Goal: Information Seeking & Learning: Check status

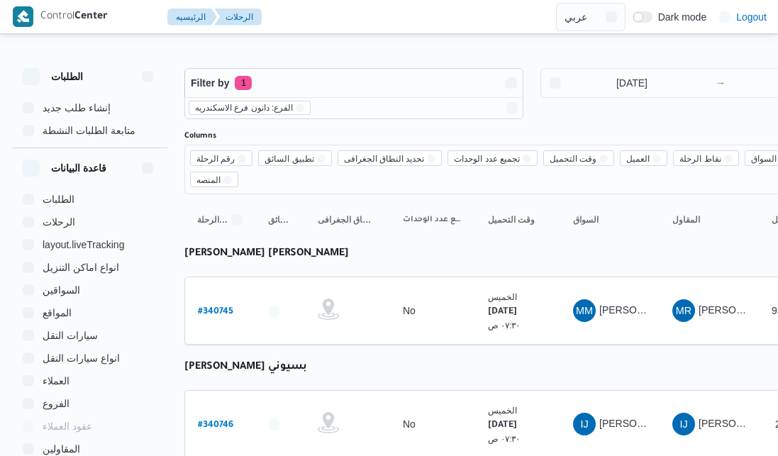
select select "ar"
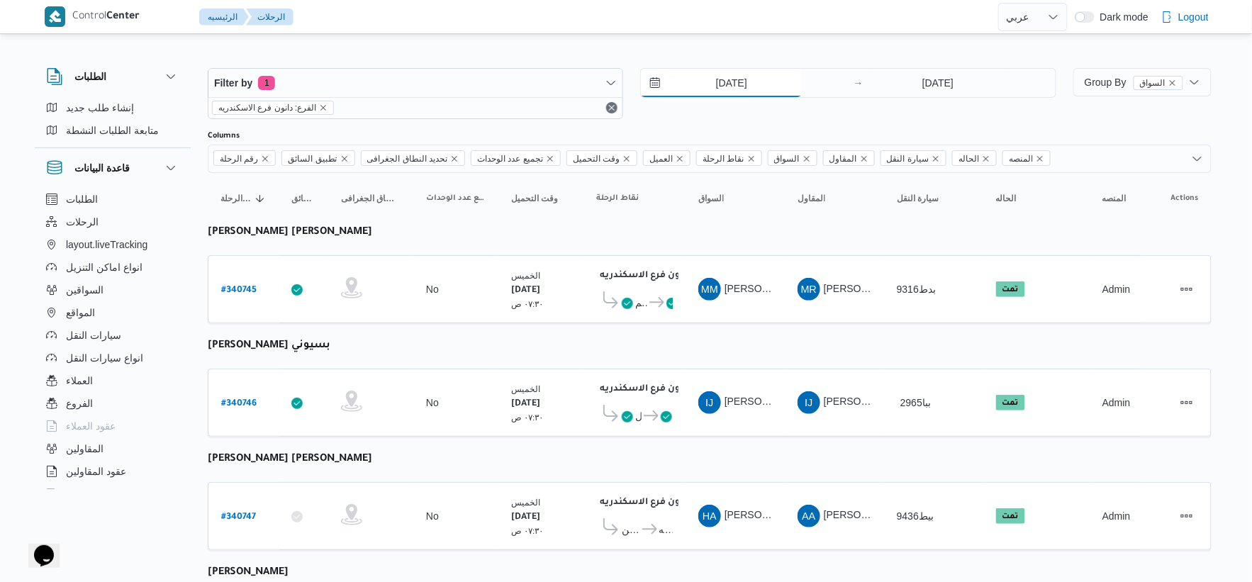
click at [753, 72] on input "[DATE]" at bounding box center [721, 83] width 161 height 28
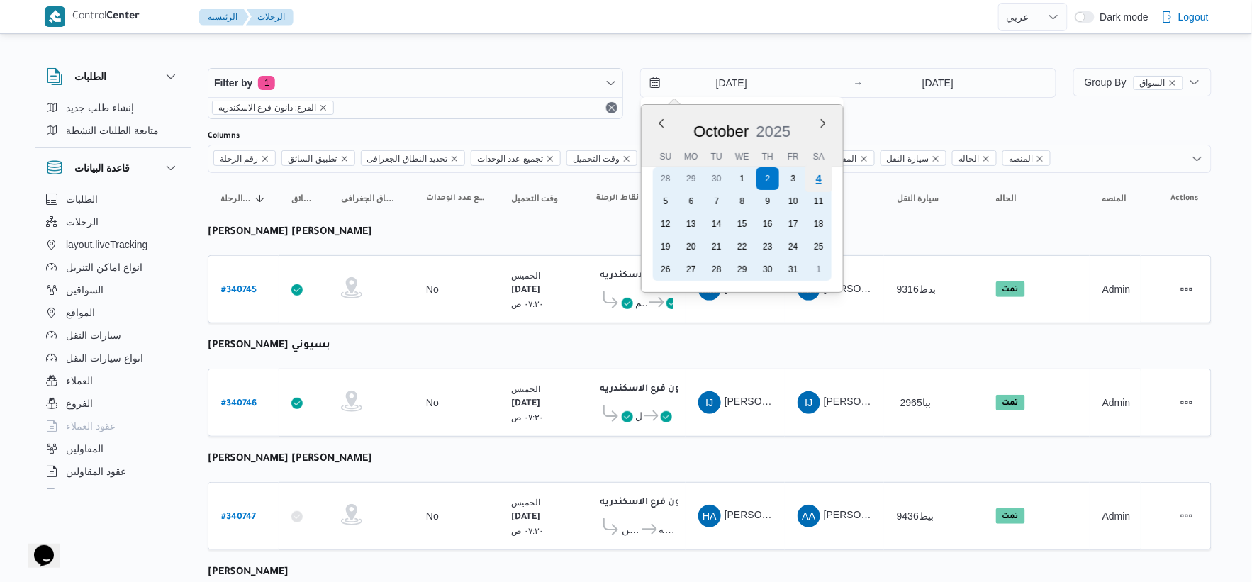
click at [777, 177] on div "4" at bounding box center [818, 178] width 27 height 27
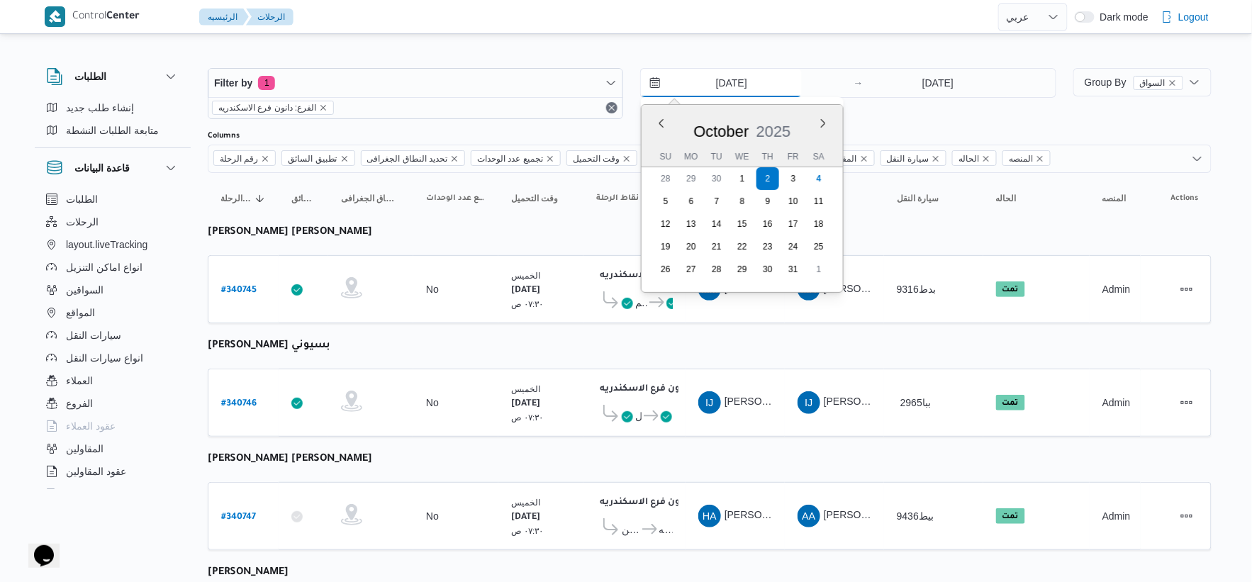
type input "[DATE]"
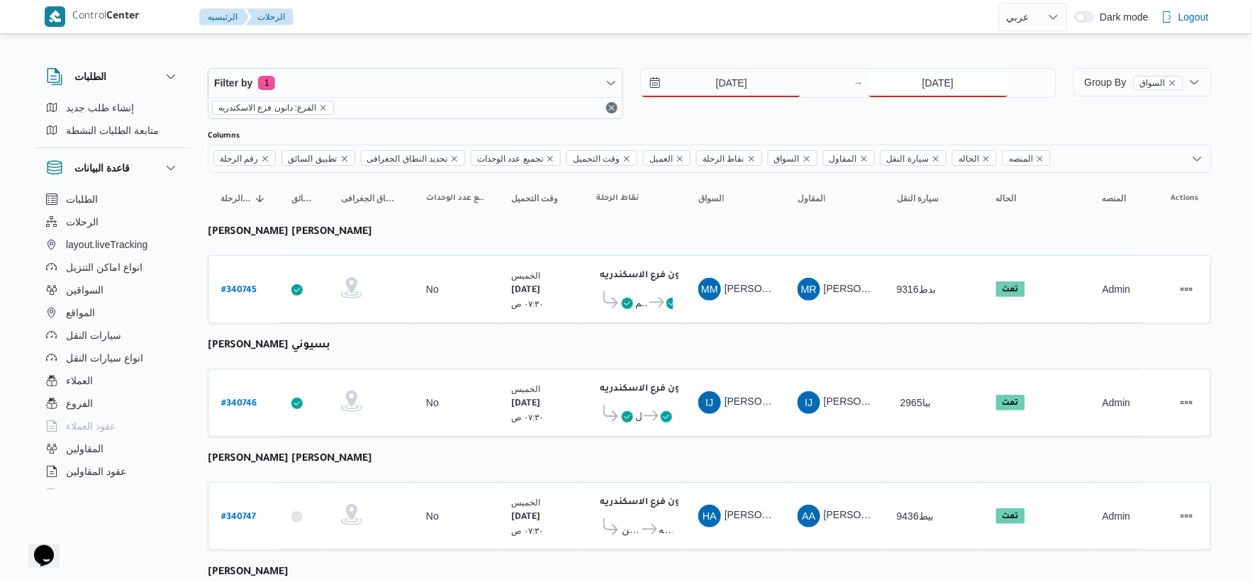
click at [777, 82] on input "[DATE]" at bounding box center [938, 83] width 141 height 28
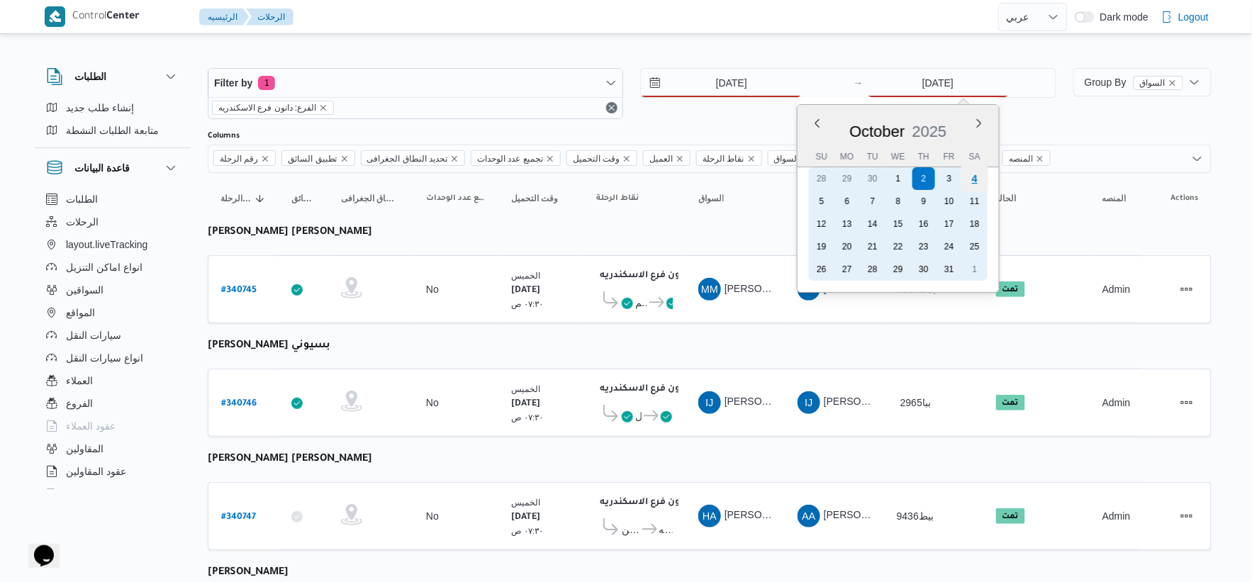
click at [777, 178] on div "4" at bounding box center [973, 178] width 27 height 27
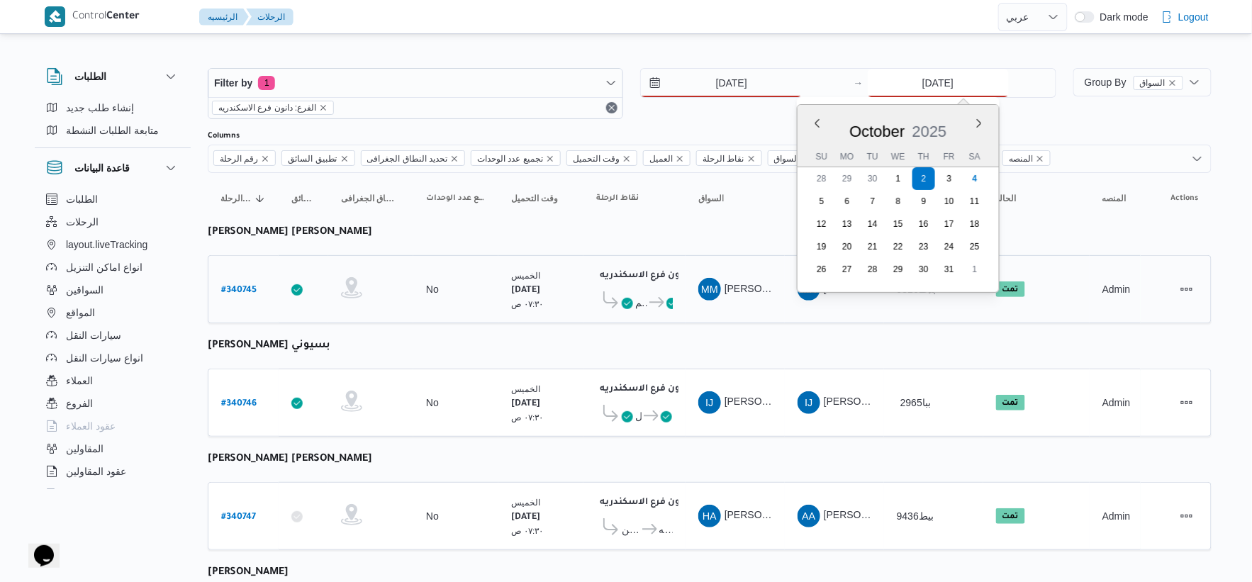
type input "[DATE]"
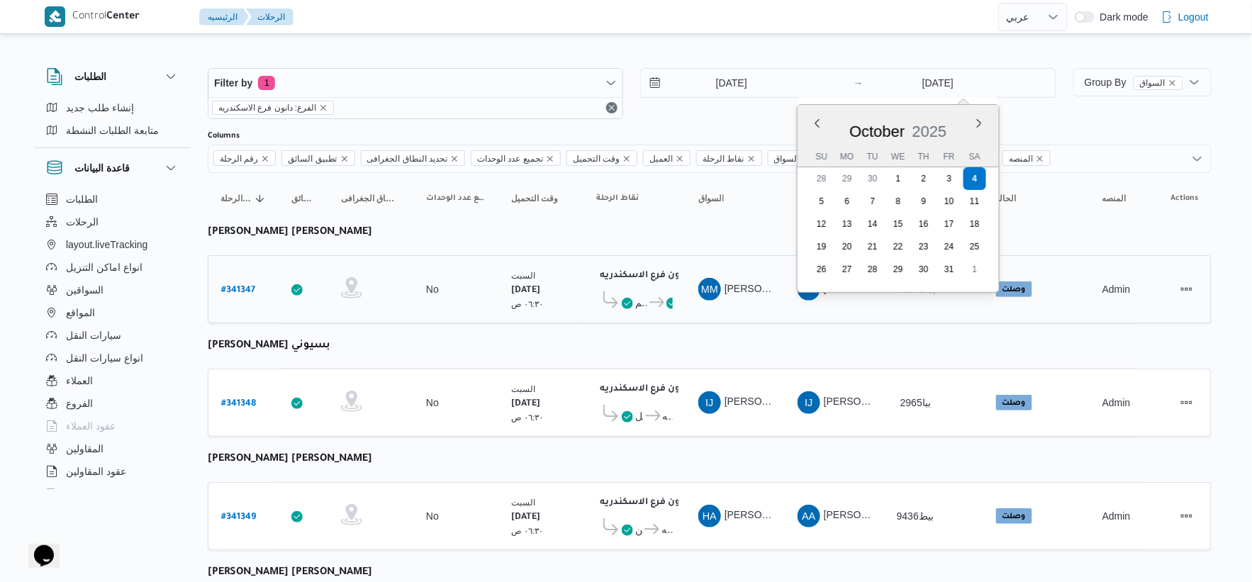
click at [739, 306] on td "السواق MM محمد مبروك محمد عبدالعاطي" at bounding box center [734, 289] width 99 height 68
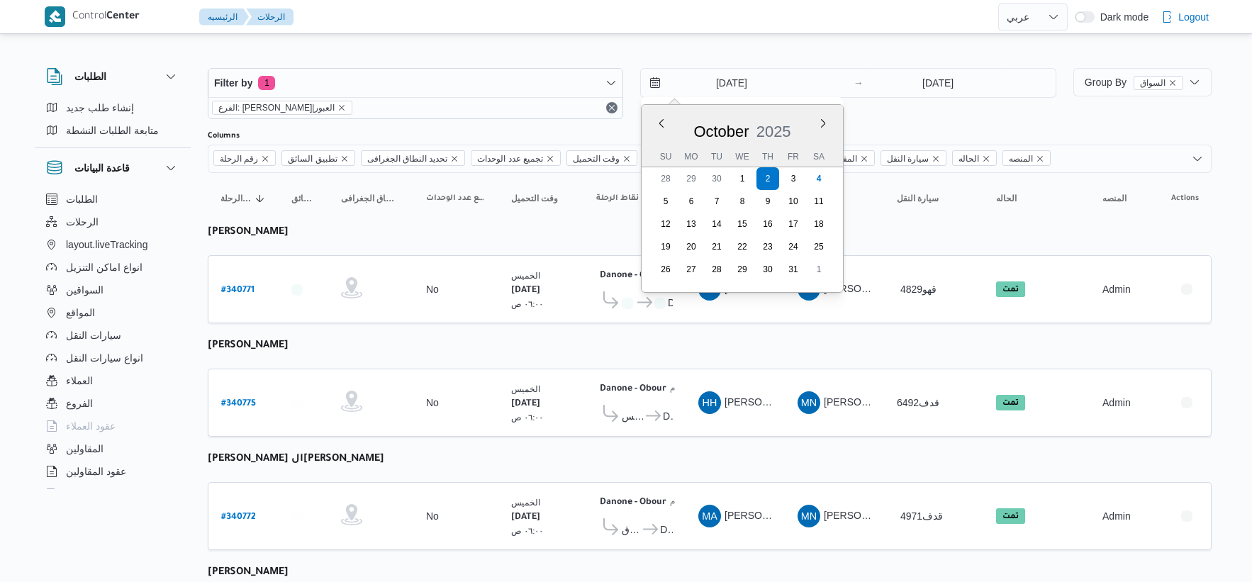
select select "ar"
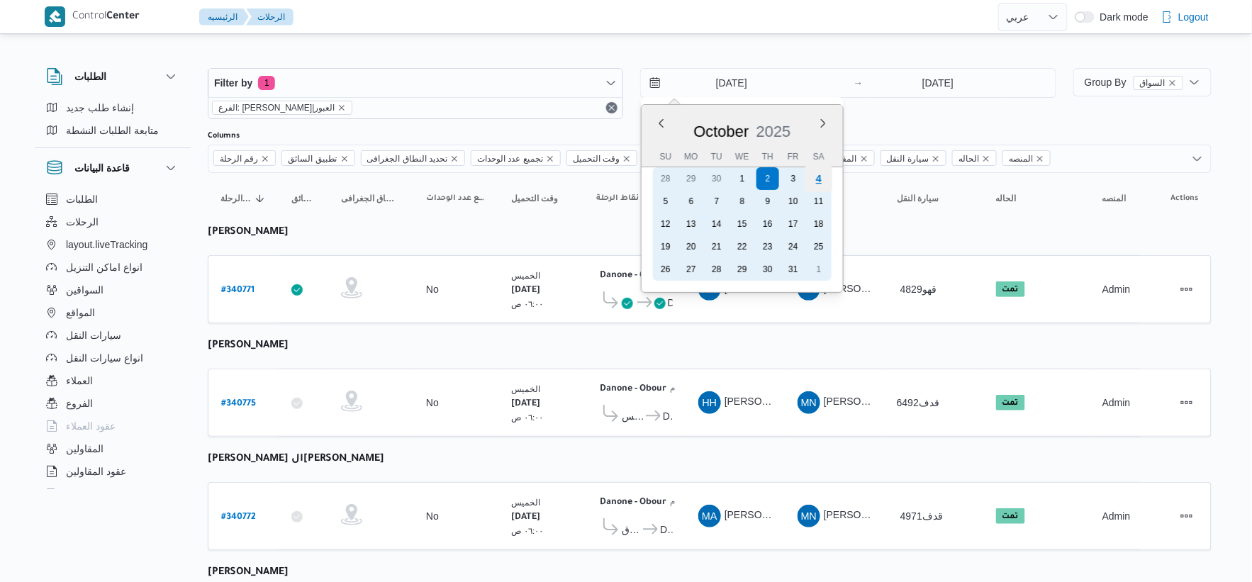
click at [816, 181] on div "4" at bounding box center [818, 178] width 27 height 27
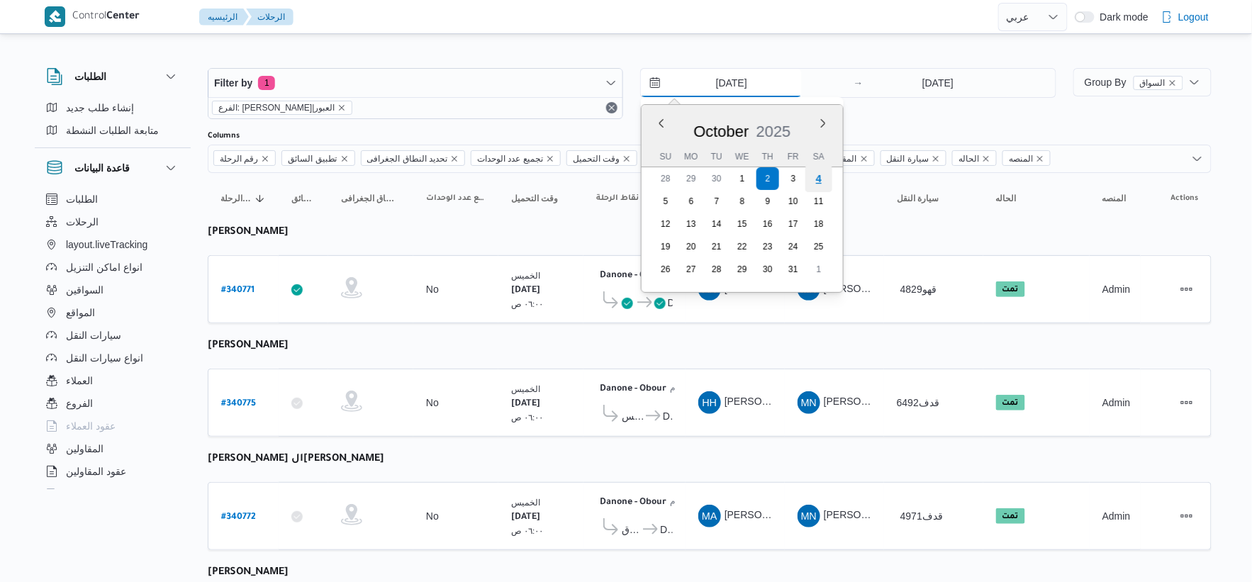
type input "[DATE]"
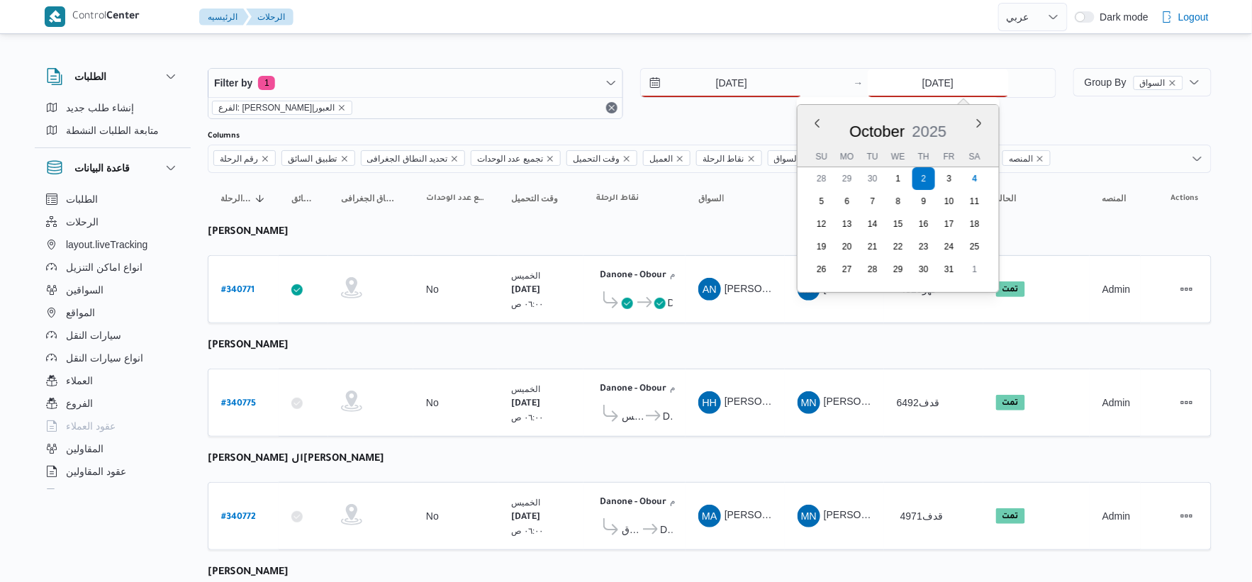
click at [945, 74] on input "[DATE]" at bounding box center [938, 83] width 141 height 28
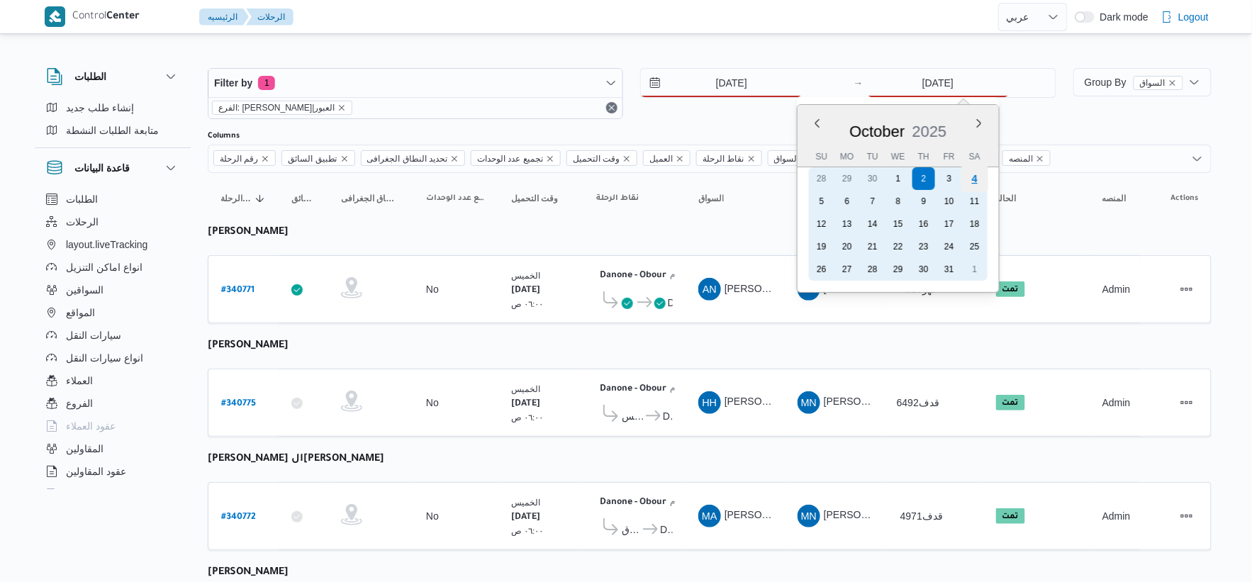
click at [974, 174] on div "4" at bounding box center [973, 178] width 27 height 27
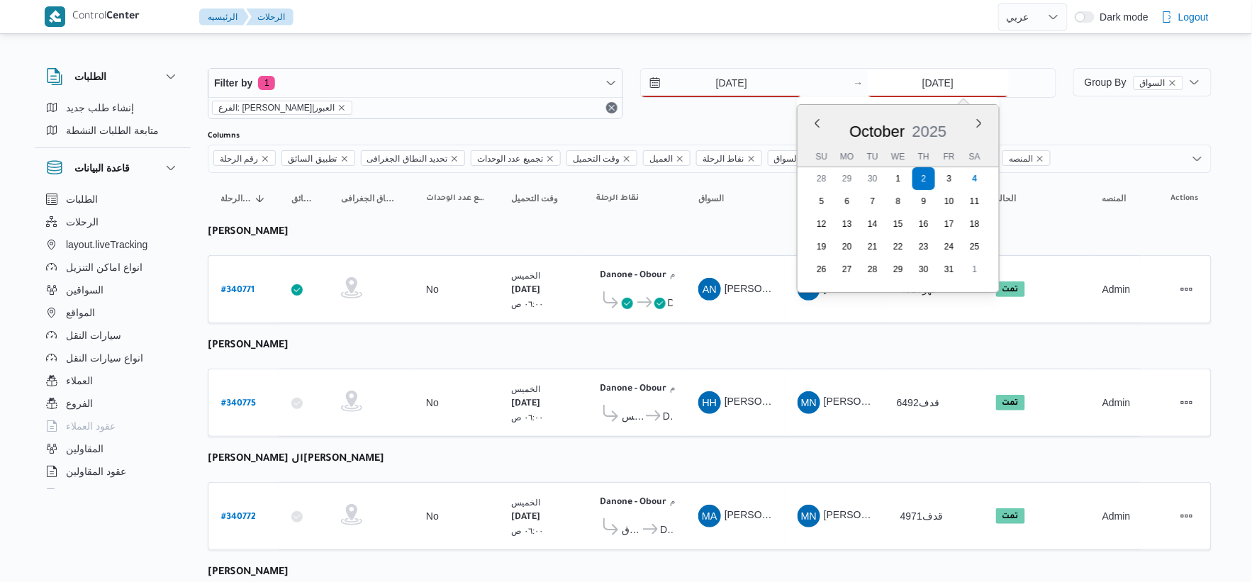
type input "[DATE]"
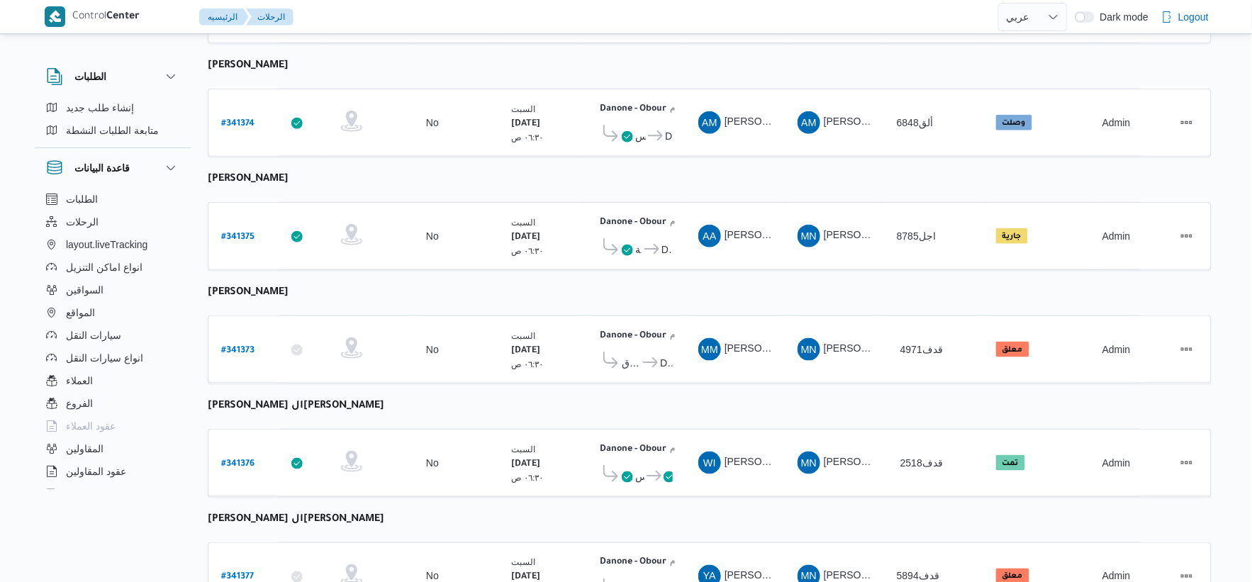
scroll to position [464, 0]
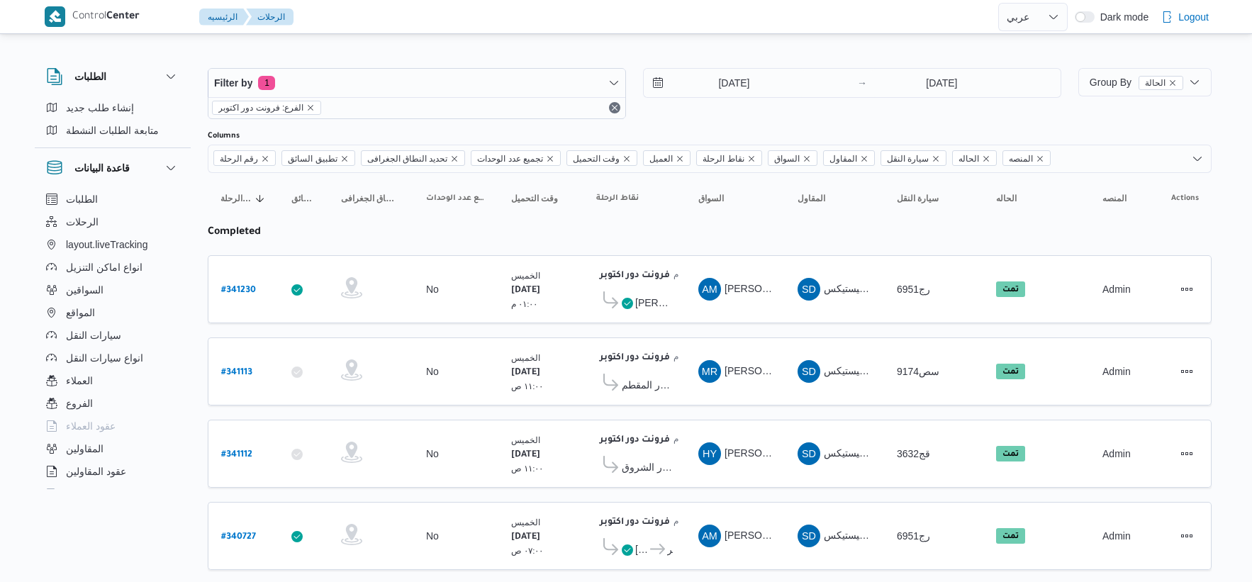
select select "ar"
click at [743, 74] on input "[DATE]" at bounding box center [724, 83] width 161 height 28
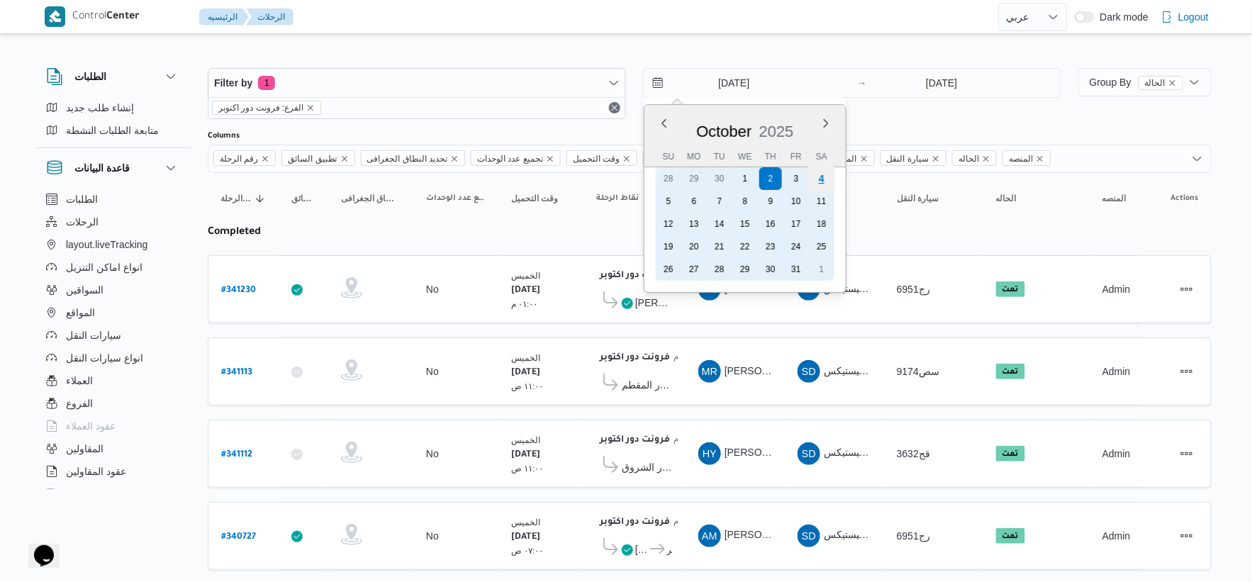
click at [826, 178] on div "4" at bounding box center [821, 178] width 27 height 27
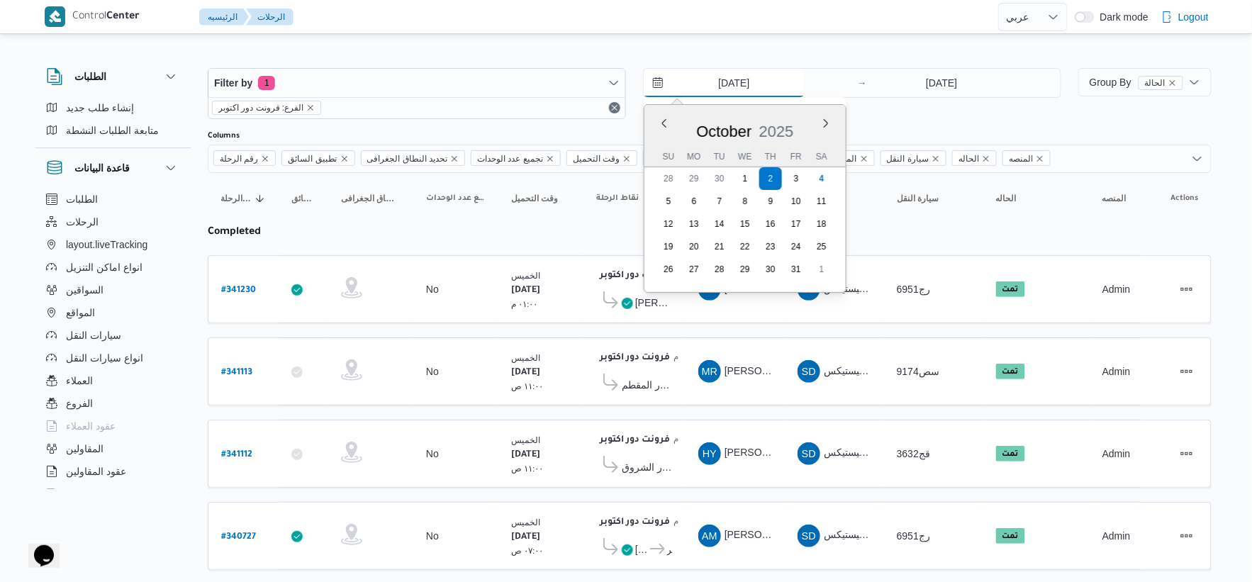
type input "[DATE]"
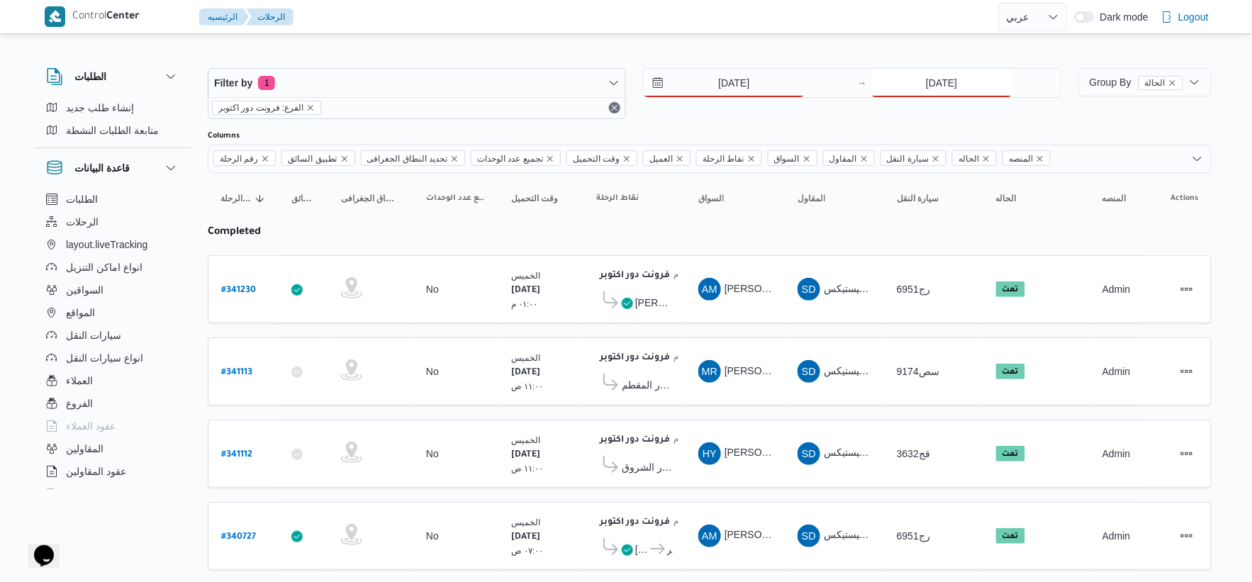
click at [936, 79] on input "[DATE]" at bounding box center [941, 83] width 141 height 28
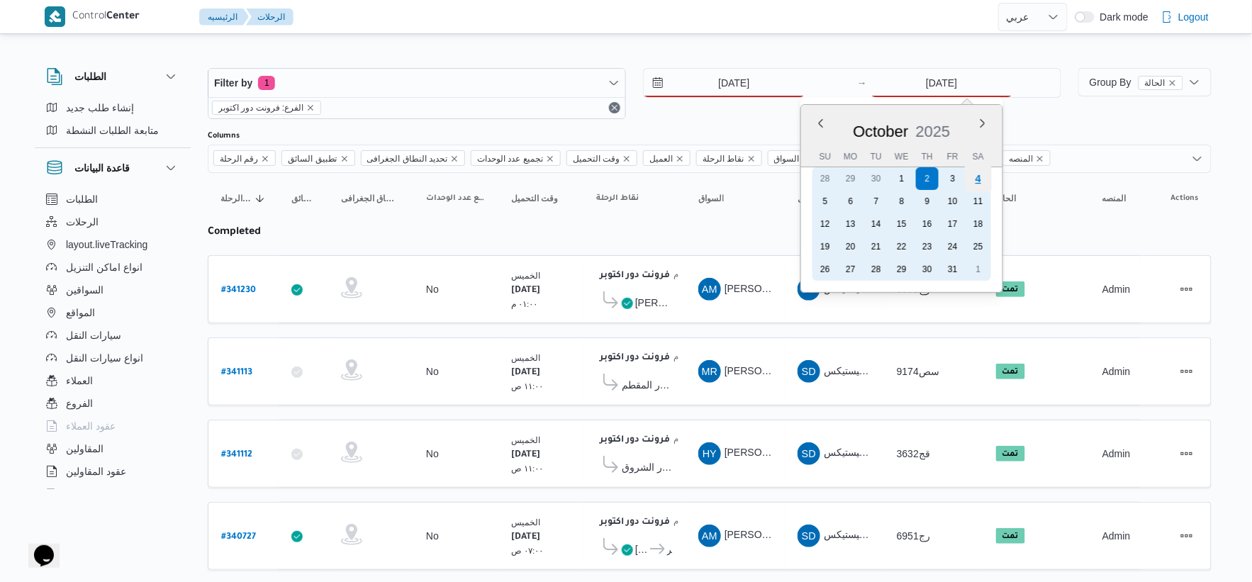
click at [975, 175] on div "4" at bounding box center [978, 178] width 27 height 27
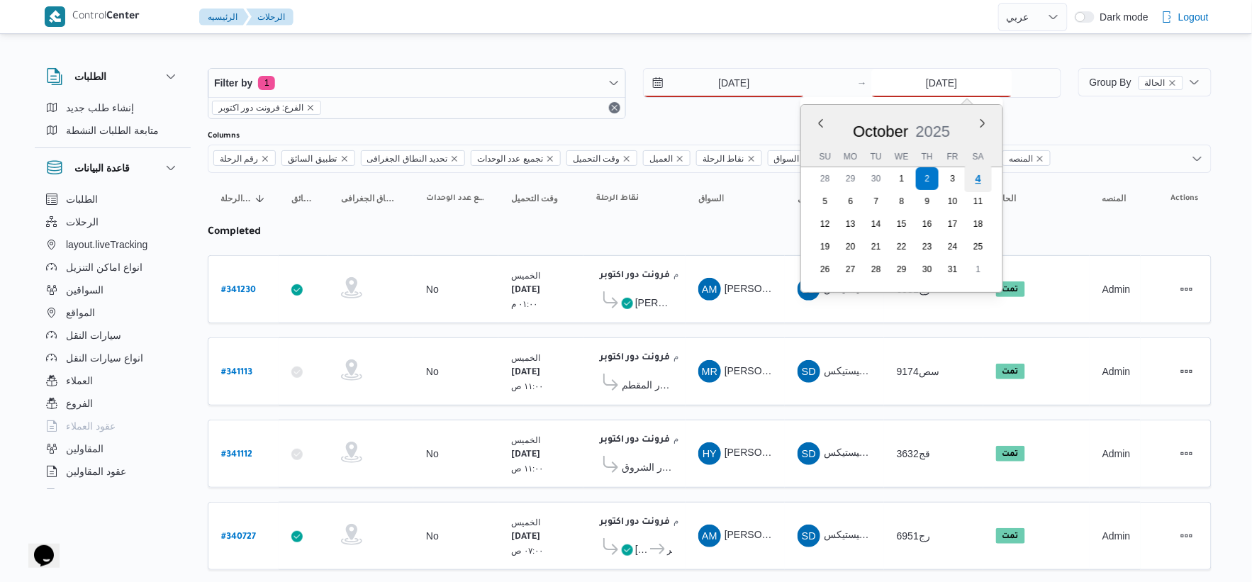
type input "[DATE]"
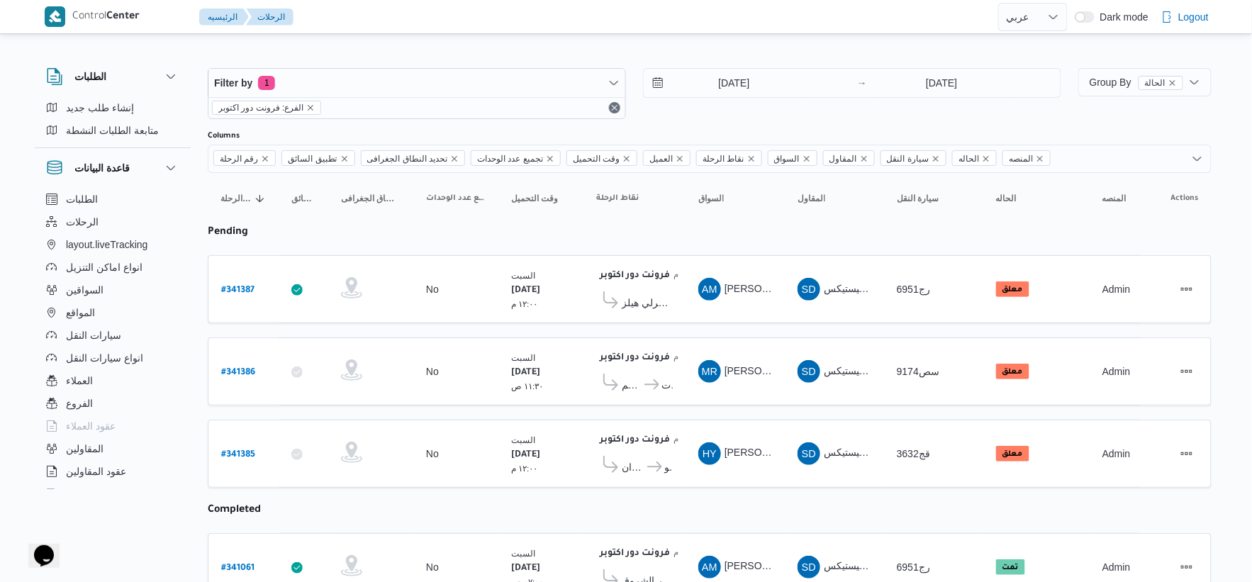
click at [776, 326] on table "رقم الرحلة Click to sort in ascending order تطبيق السائق Click to sort in ascen…" at bounding box center [710, 476] width 1004 height 607
click at [1132, 88] on span "Group By الحالة" at bounding box center [1136, 82] width 94 height 17
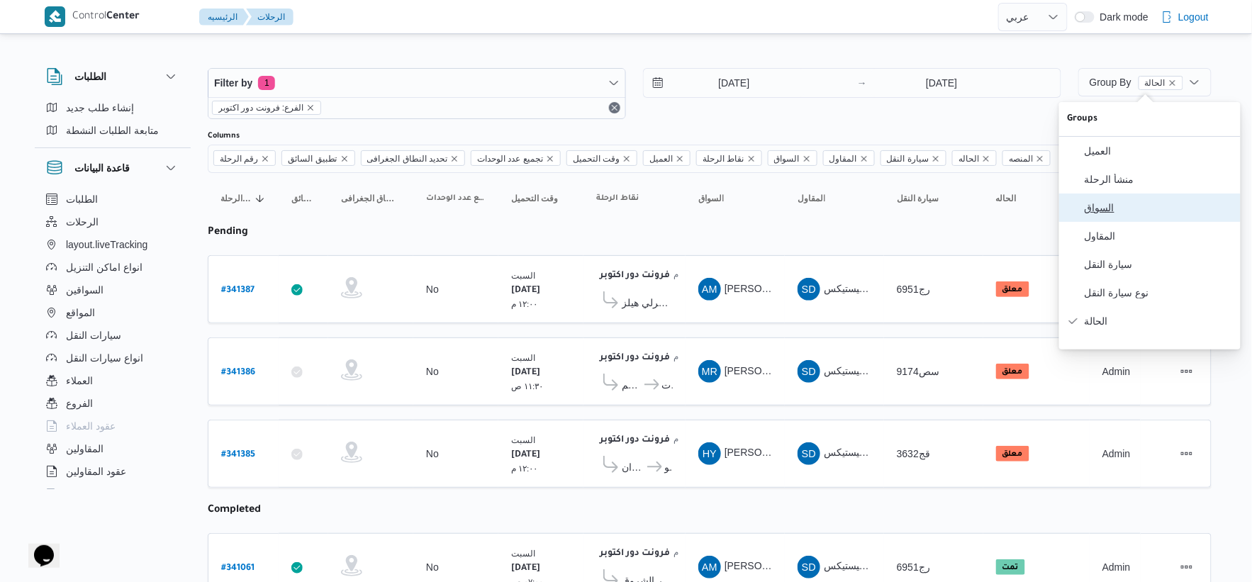
click at [1104, 213] on span "السواق" at bounding box center [1157, 207] width 147 height 11
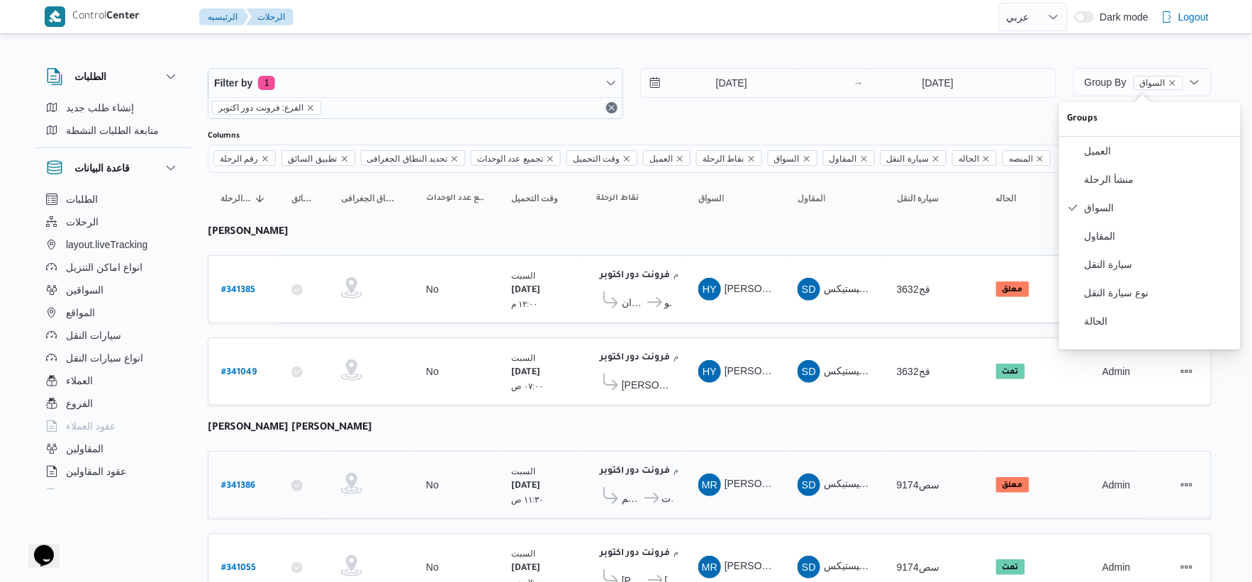
click at [641, 390] on span "كارفور بيراميدز مول" at bounding box center [647, 384] width 51 height 17
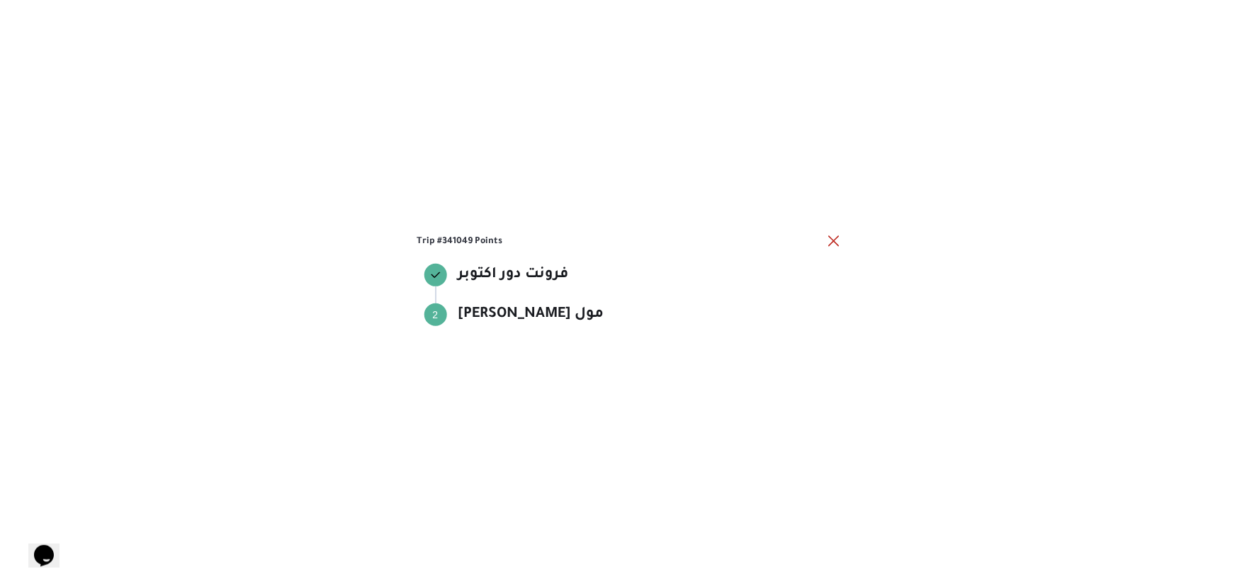
click at [642, 390] on div "Trip #341049 Points فرونت دور اكتوبر فرونت دور اكتوبر Step 2 2 كارفور بيراميدز …" at bounding box center [629, 291] width 1259 height 582
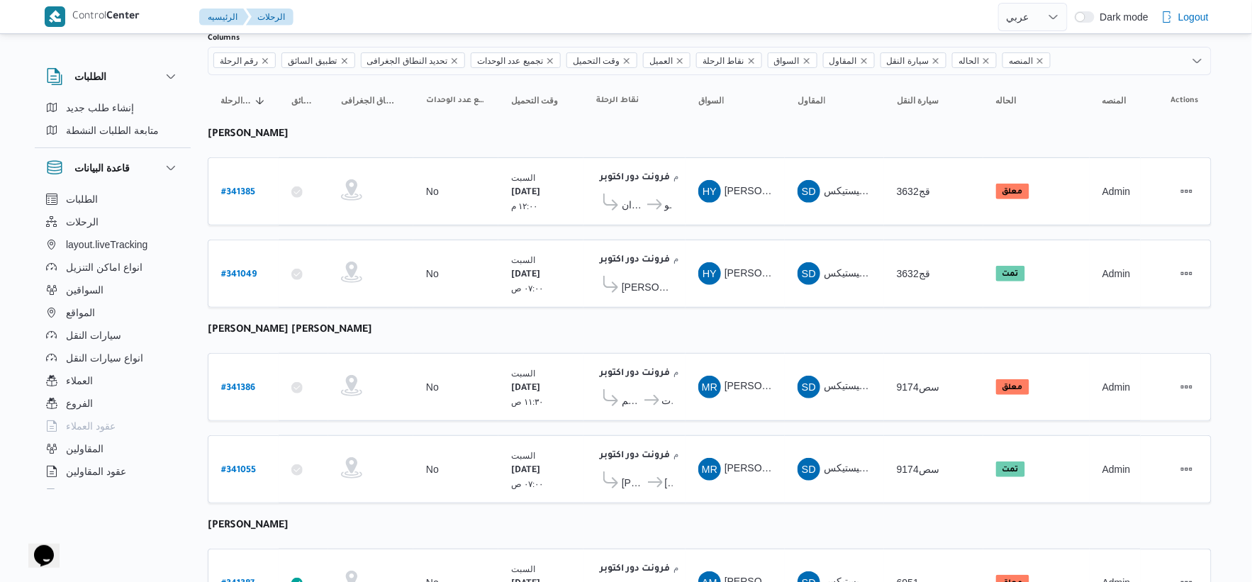
scroll to position [258, 0]
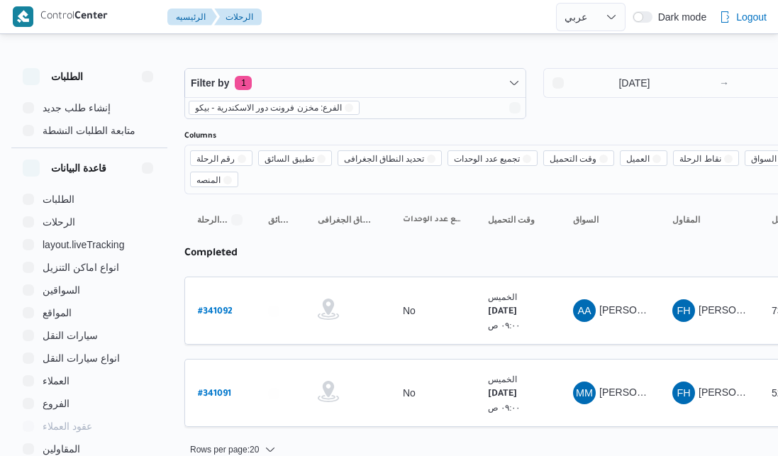
select select "ar"
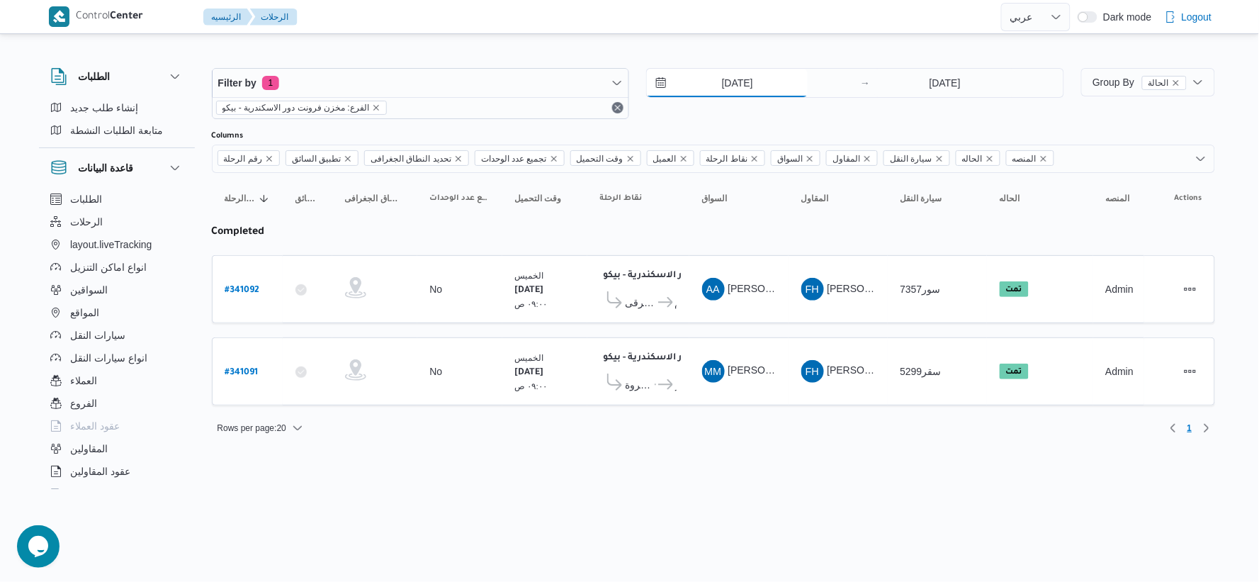
click at [777, 75] on input "[DATE]" at bounding box center [727, 83] width 161 height 28
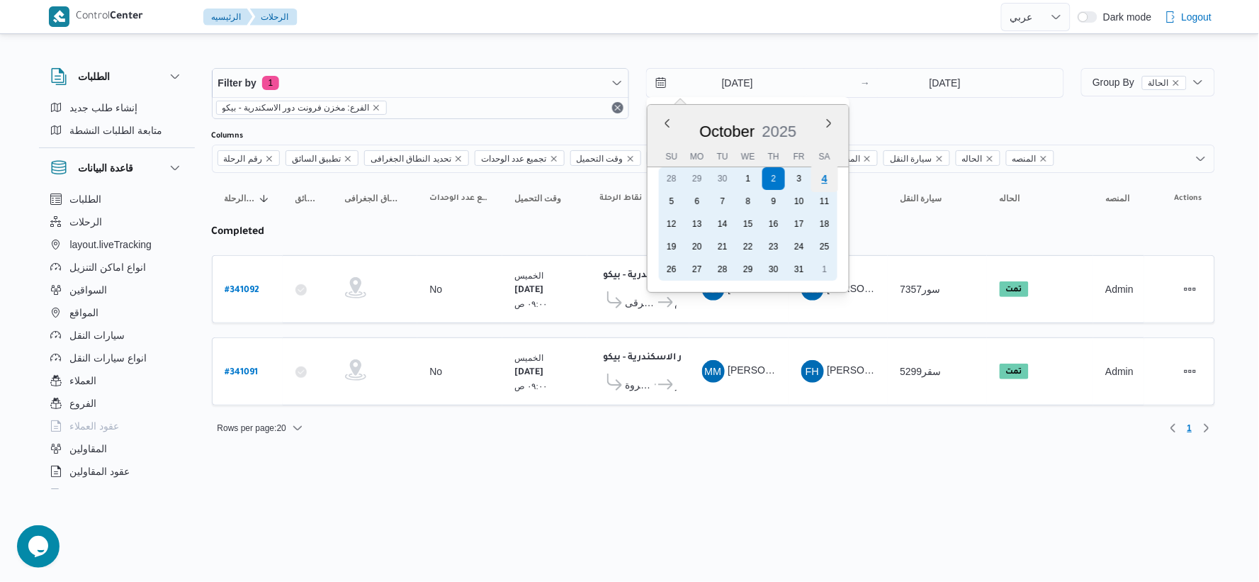
click at [777, 180] on div "4" at bounding box center [825, 178] width 27 height 27
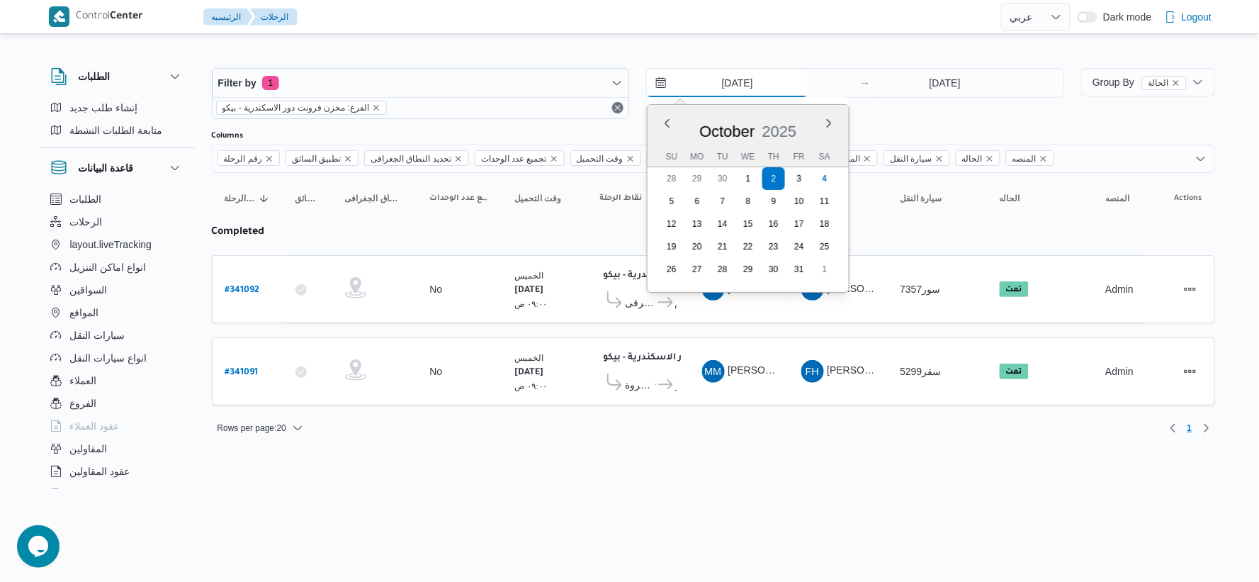
type input "[DATE]"
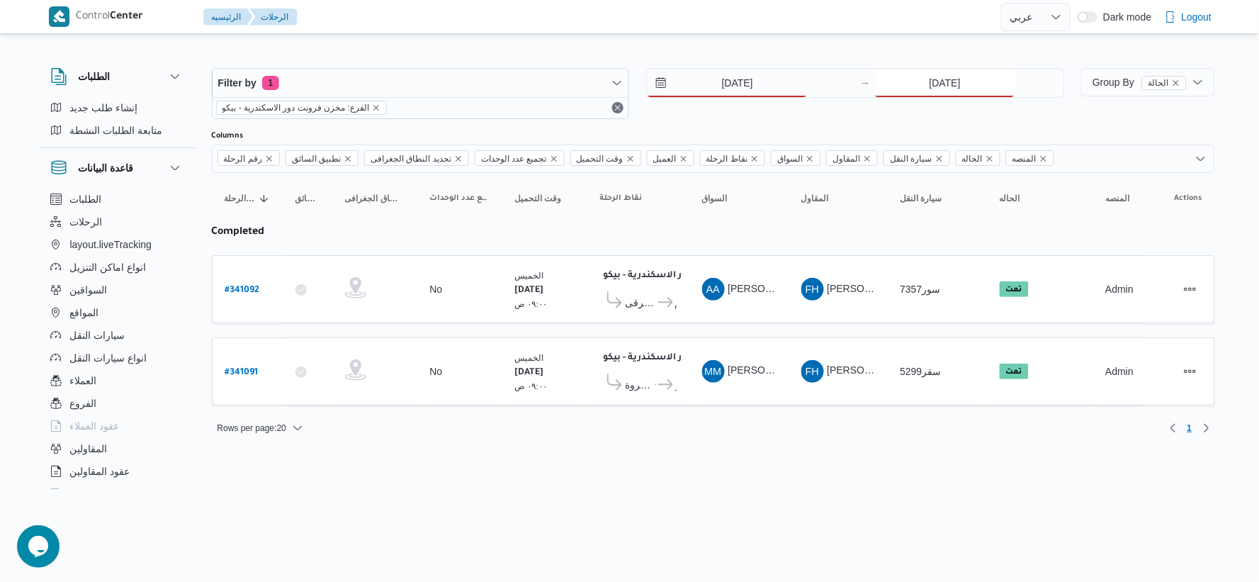
click at [777, 90] on input "[DATE]" at bounding box center [945, 83] width 141 height 28
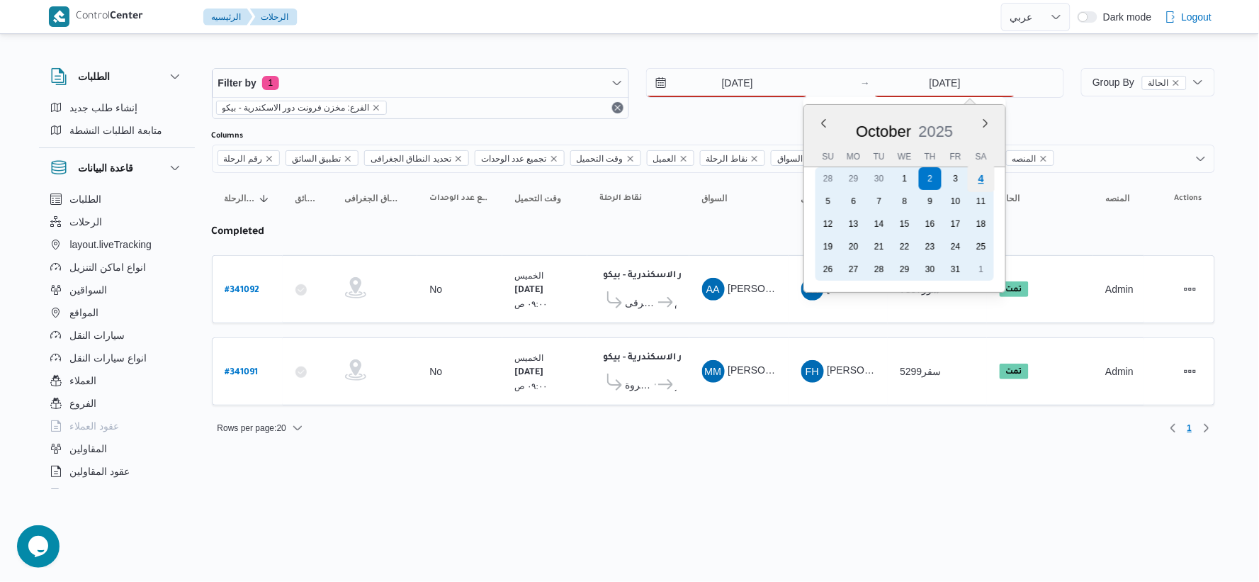
click at [777, 181] on div "4" at bounding box center [981, 178] width 27 height 27
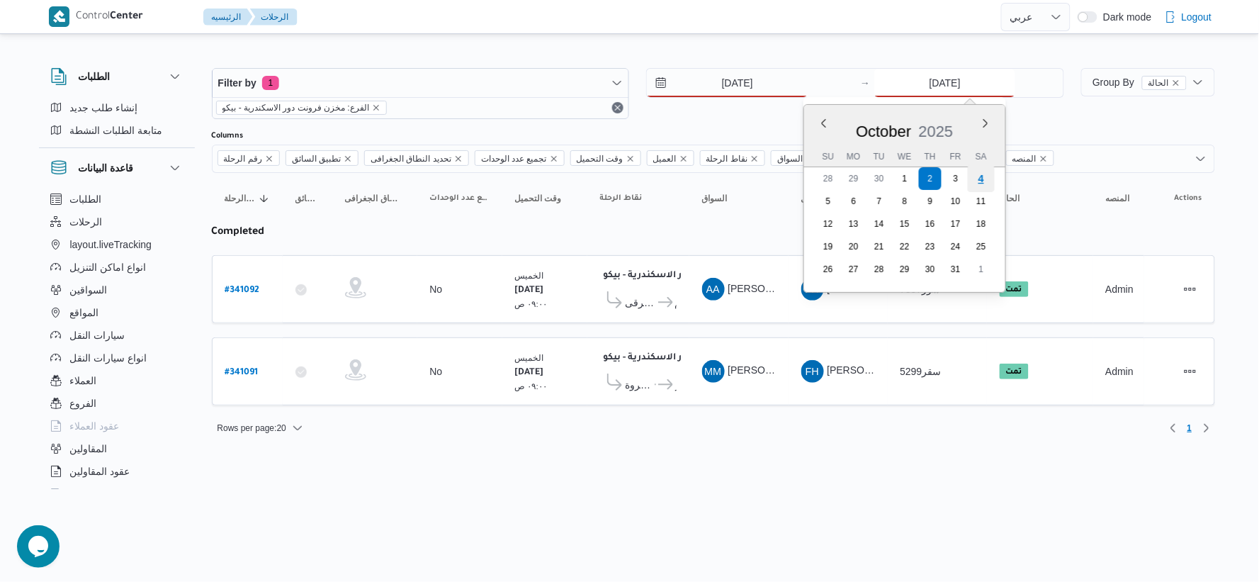
type input "[DATE]"
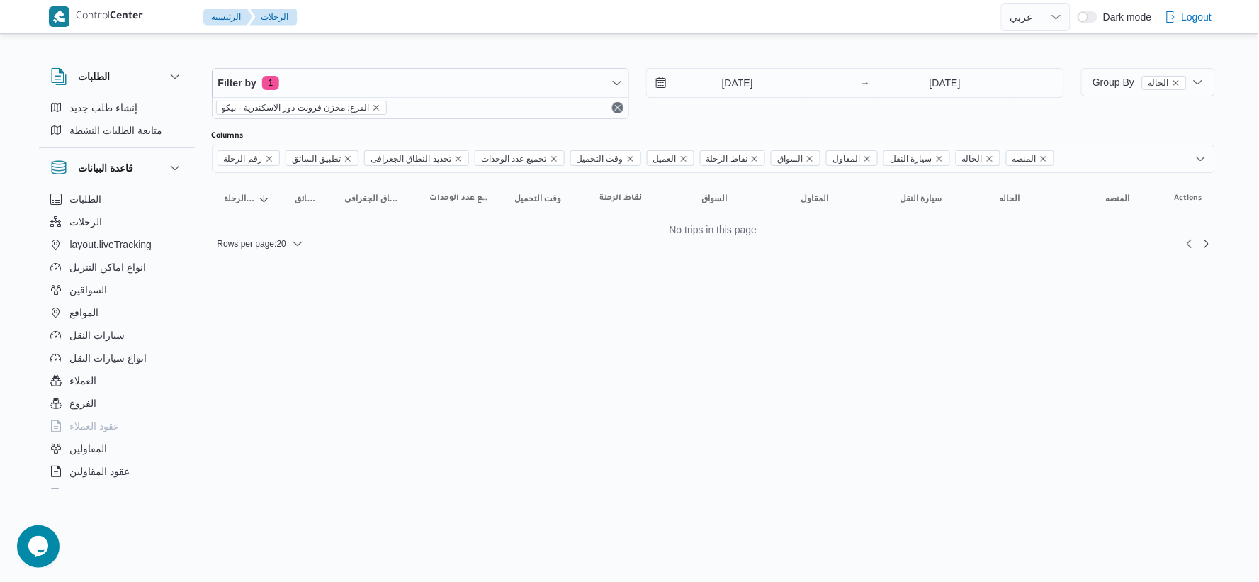
click at [704, 284] on html "Control Center الرئيسيه الرحلات English عربي Dark mode Logout الطلبات إنشاء طلب…" at bounding box center [629, 291] width 1259 height 582
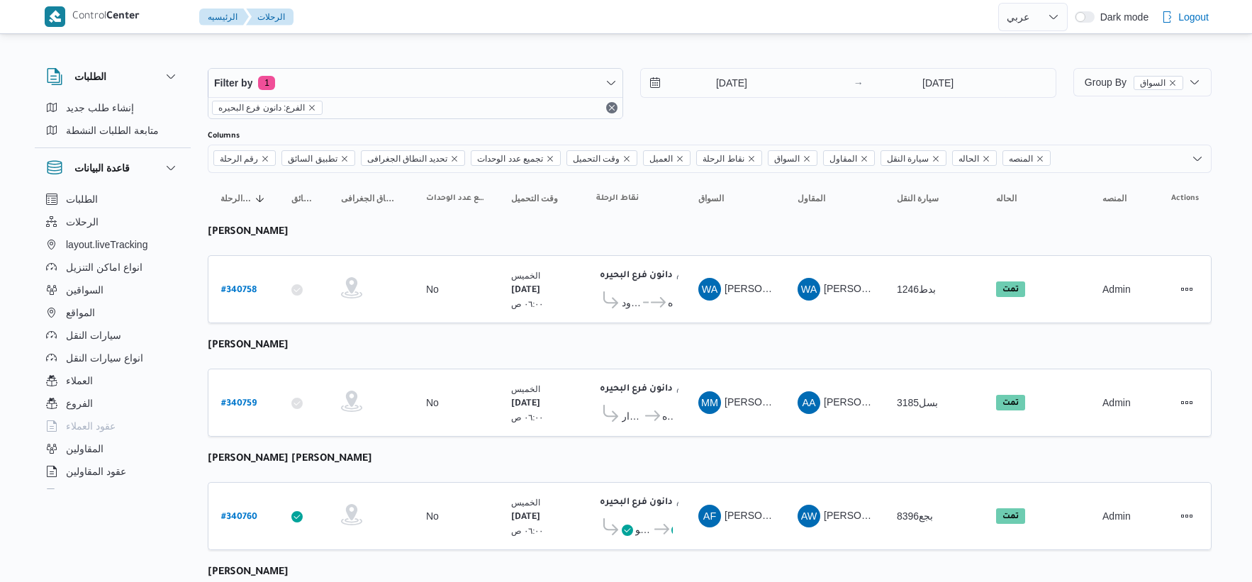
select select "ar"
click at [754, 95] on input "[DATE]" at bounding box center [721, 83] width 161 height 28
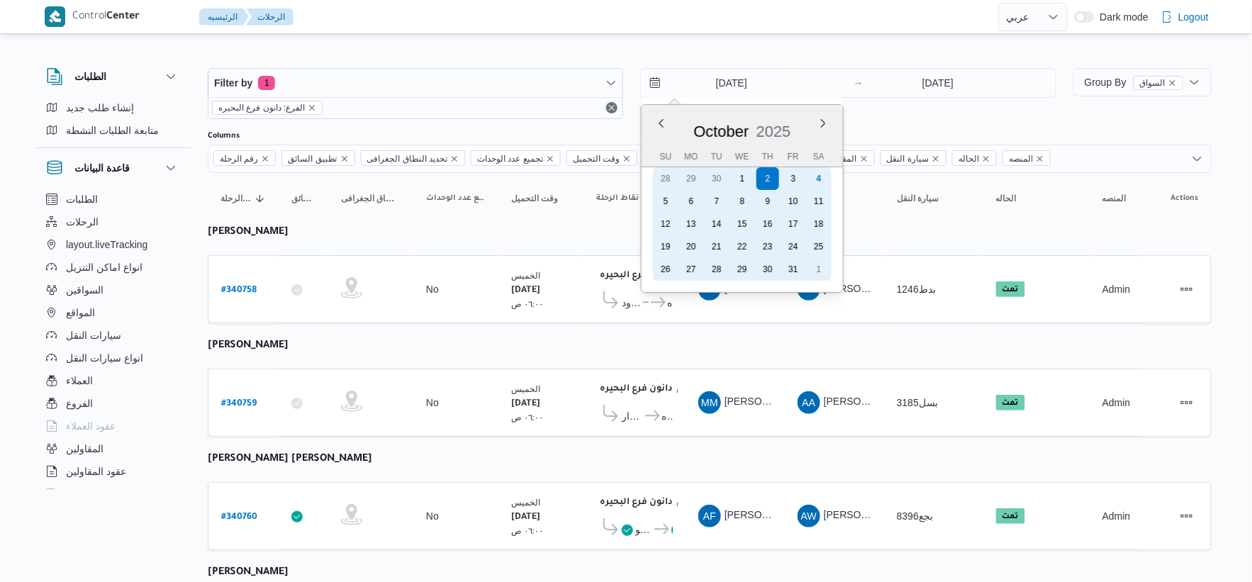
drag, startPoint x: 821, startPoint y: 179, endPoint x: 890, endPoint y: 137, distance: 81.1
click at [821, 178] on div "4" at bounding box center [818, 178] width 23 height 23
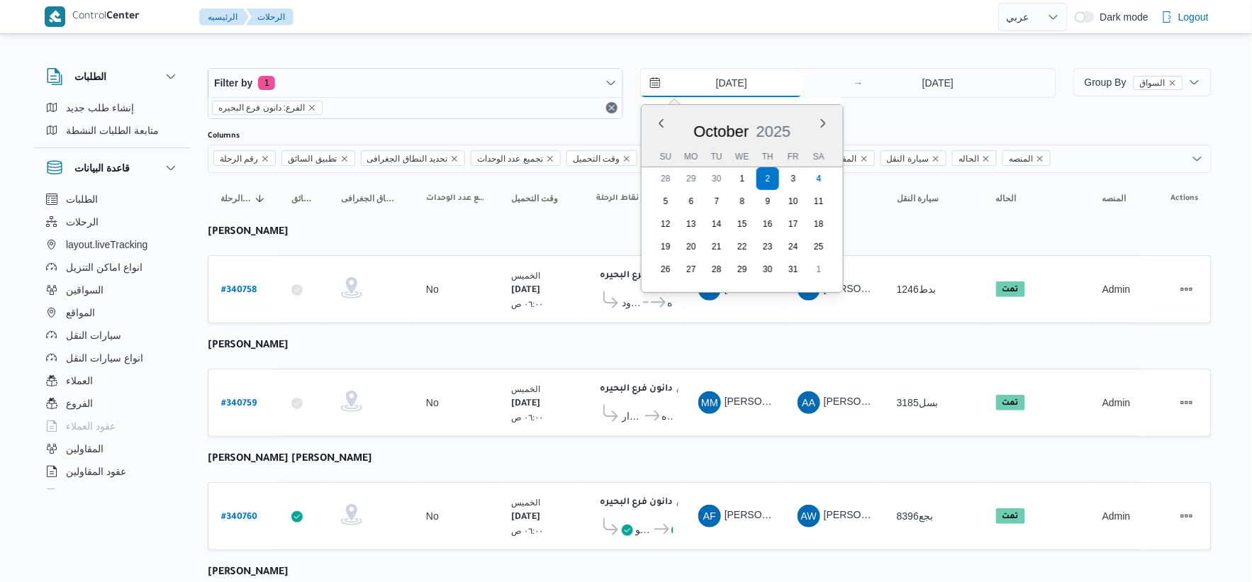
type input "[DATE]"
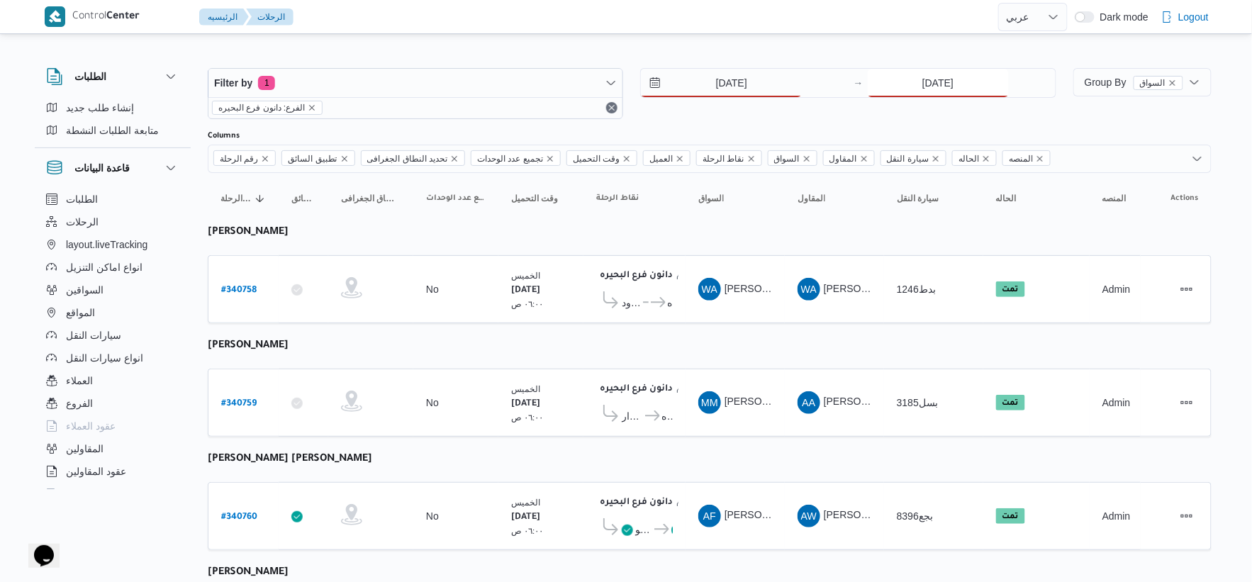
click at [933, 79] on input "[DATE]" at bounding box center [938, 83] width 141 height 28
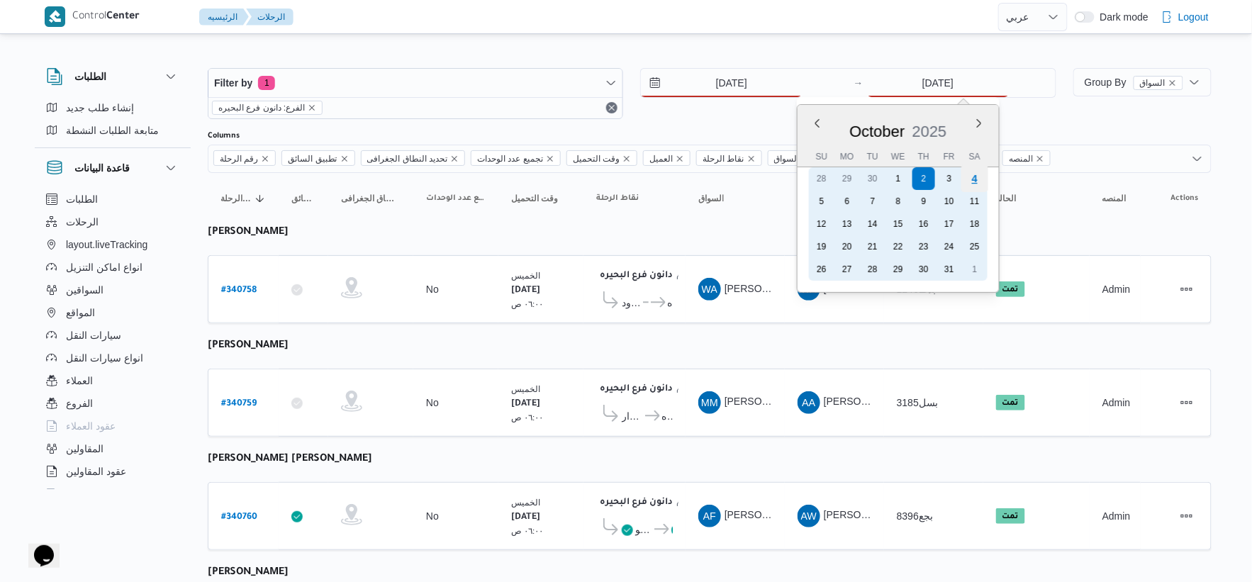
click at [974, 185] on div "4" at bounding box center [973, 178] width 27 height 27
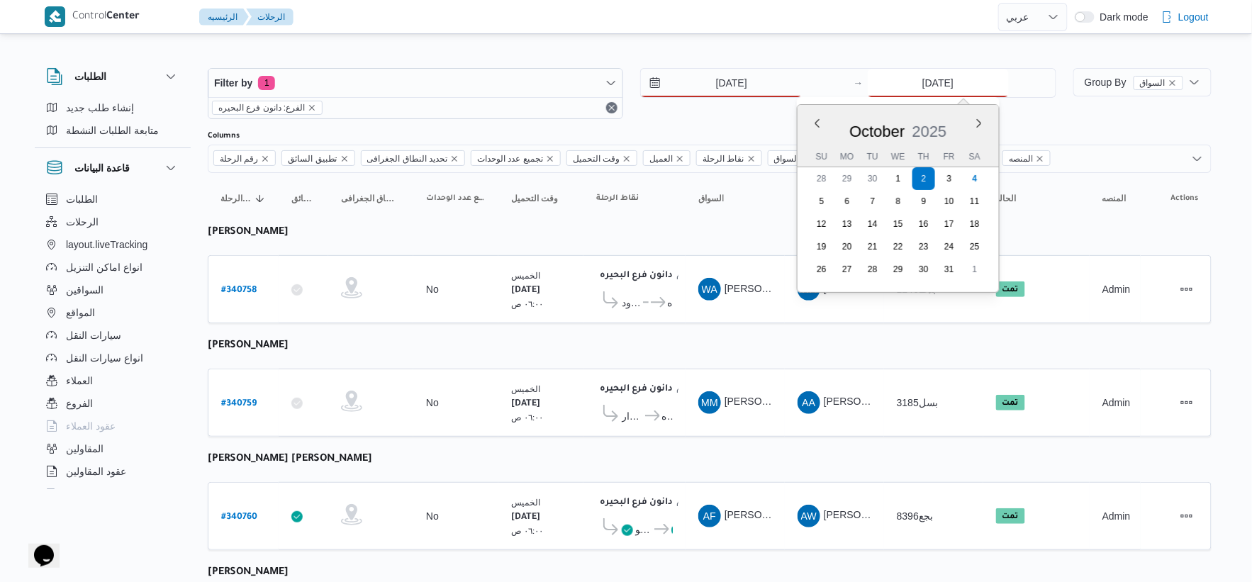
type input "[DATE]"
